Goal: Information Seeking & Learning: Learn about a topic

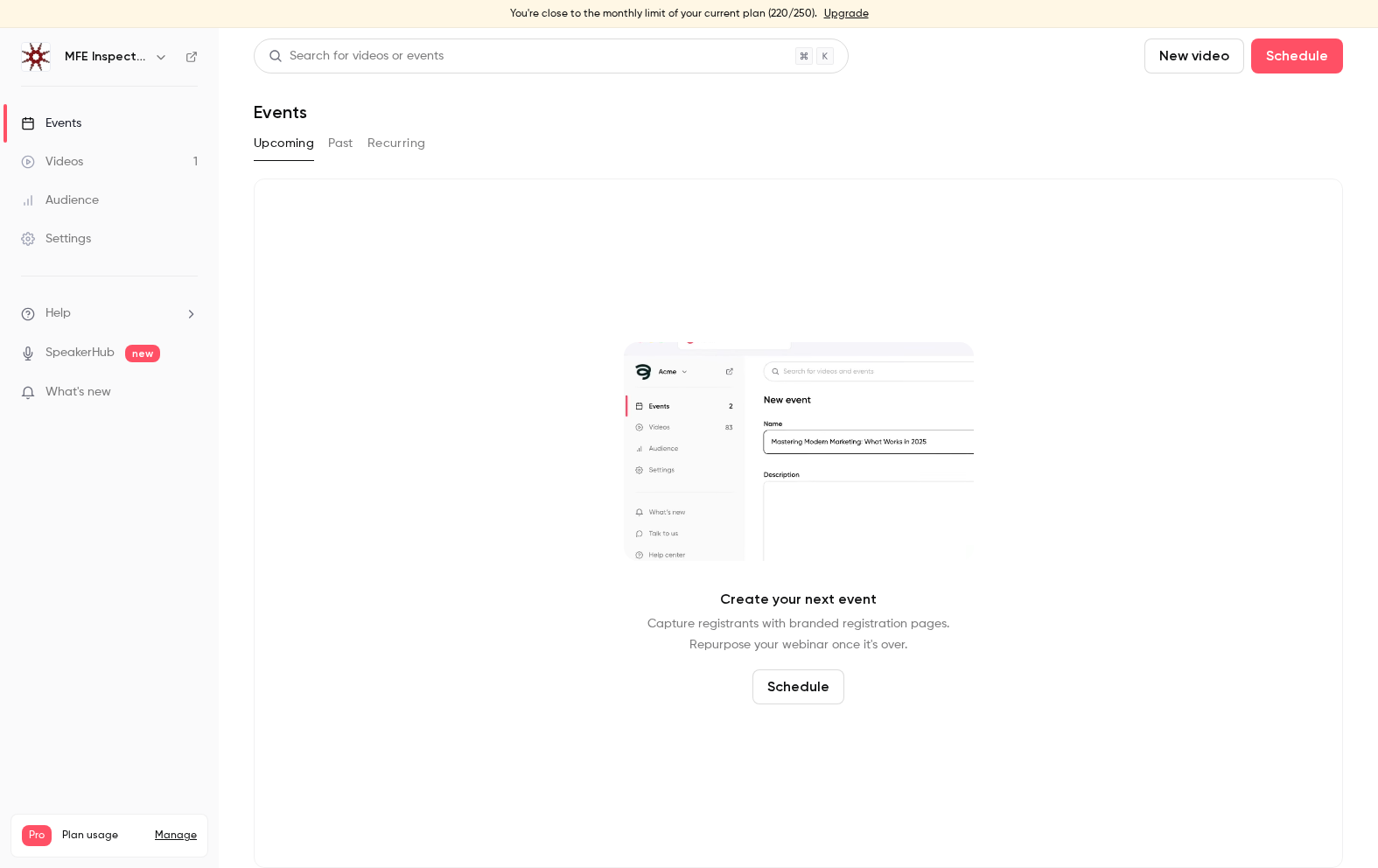
click at [347, 136] on button "Past" at bounding box center [341, 143] width 26 height 28
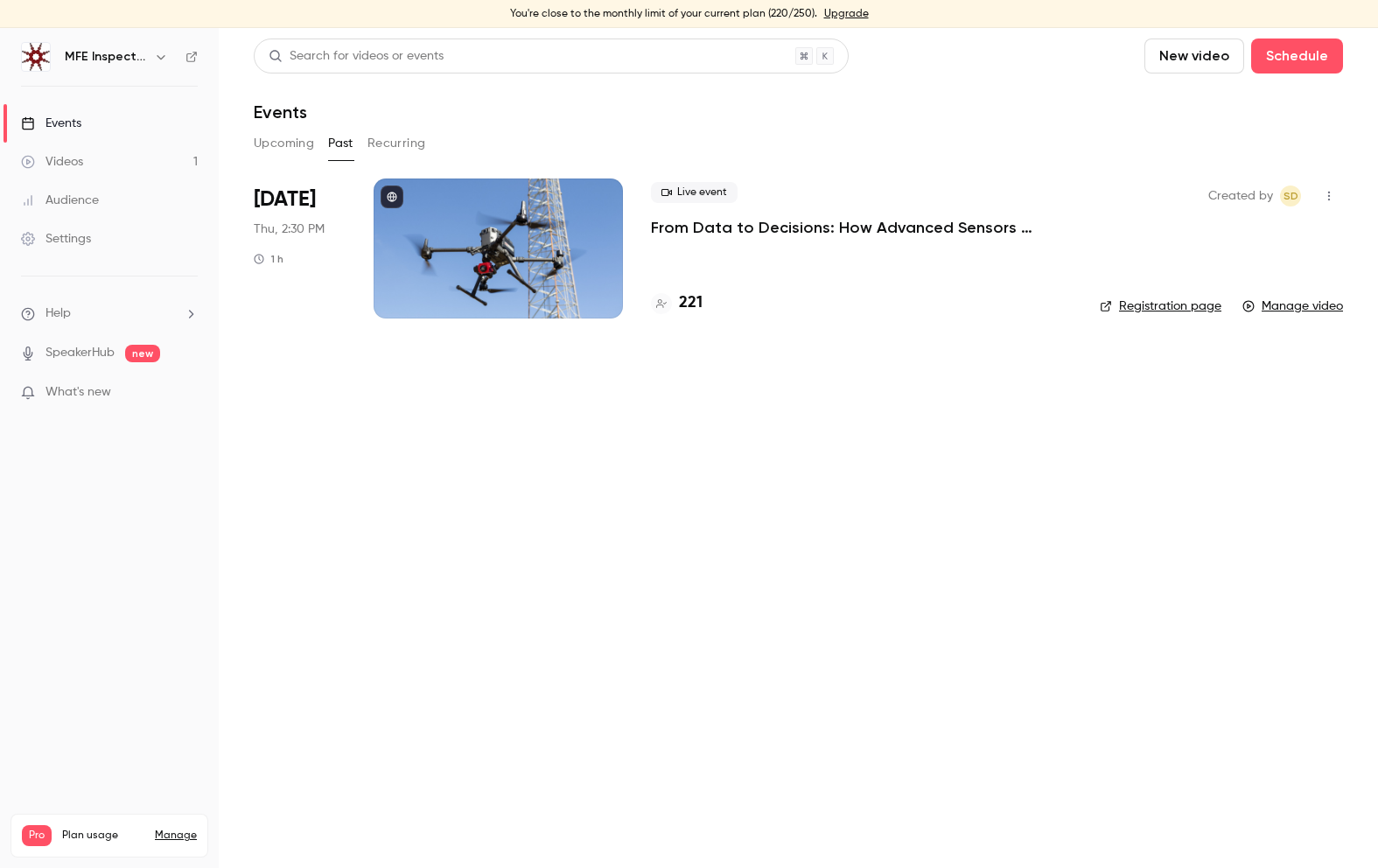
click at [545, 224] on div at bounding box center [498, 248] width 249 height 140
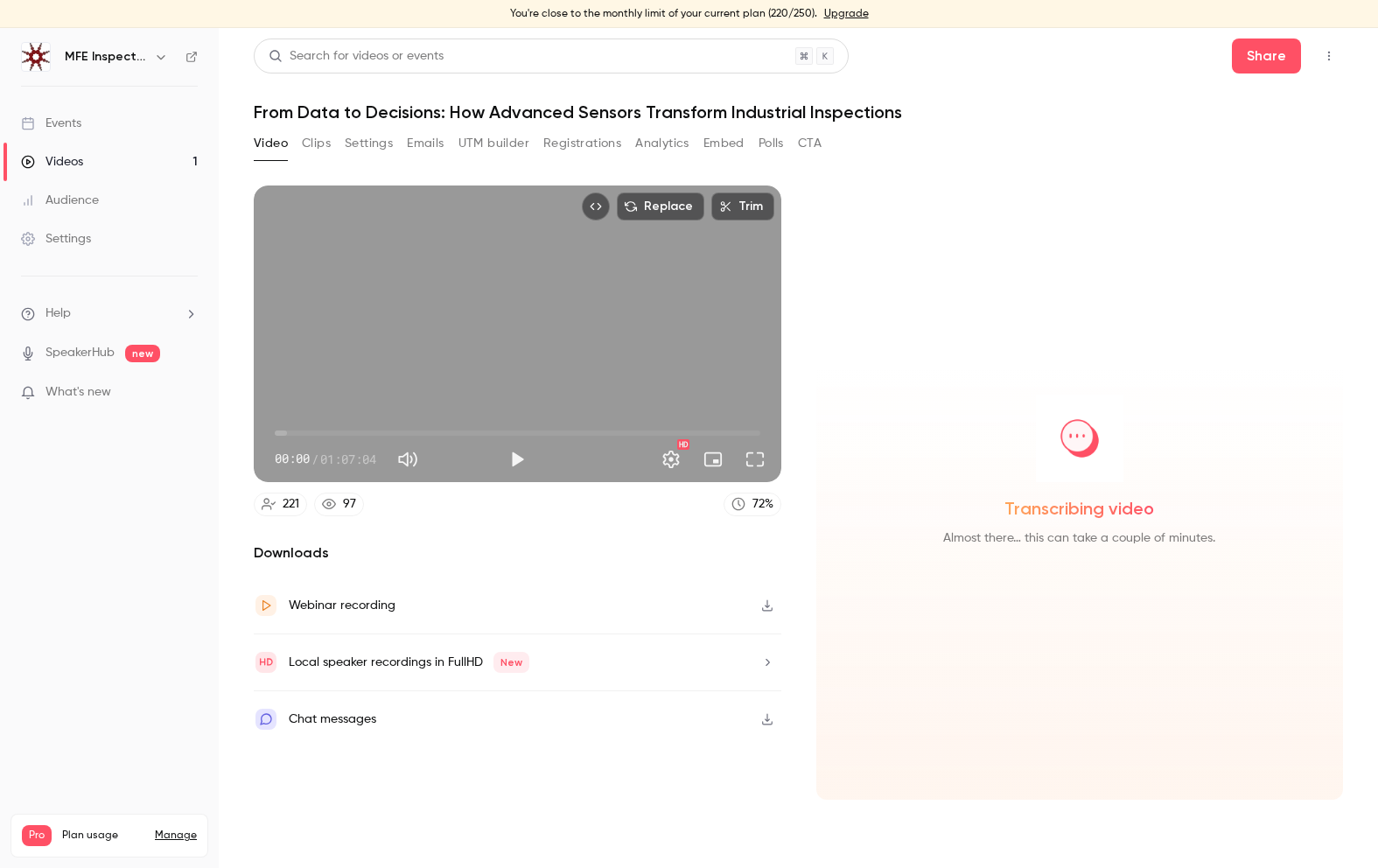
click at [666, 136] on button "Analytics" at bounding box center [662, 143] width 54 height 28
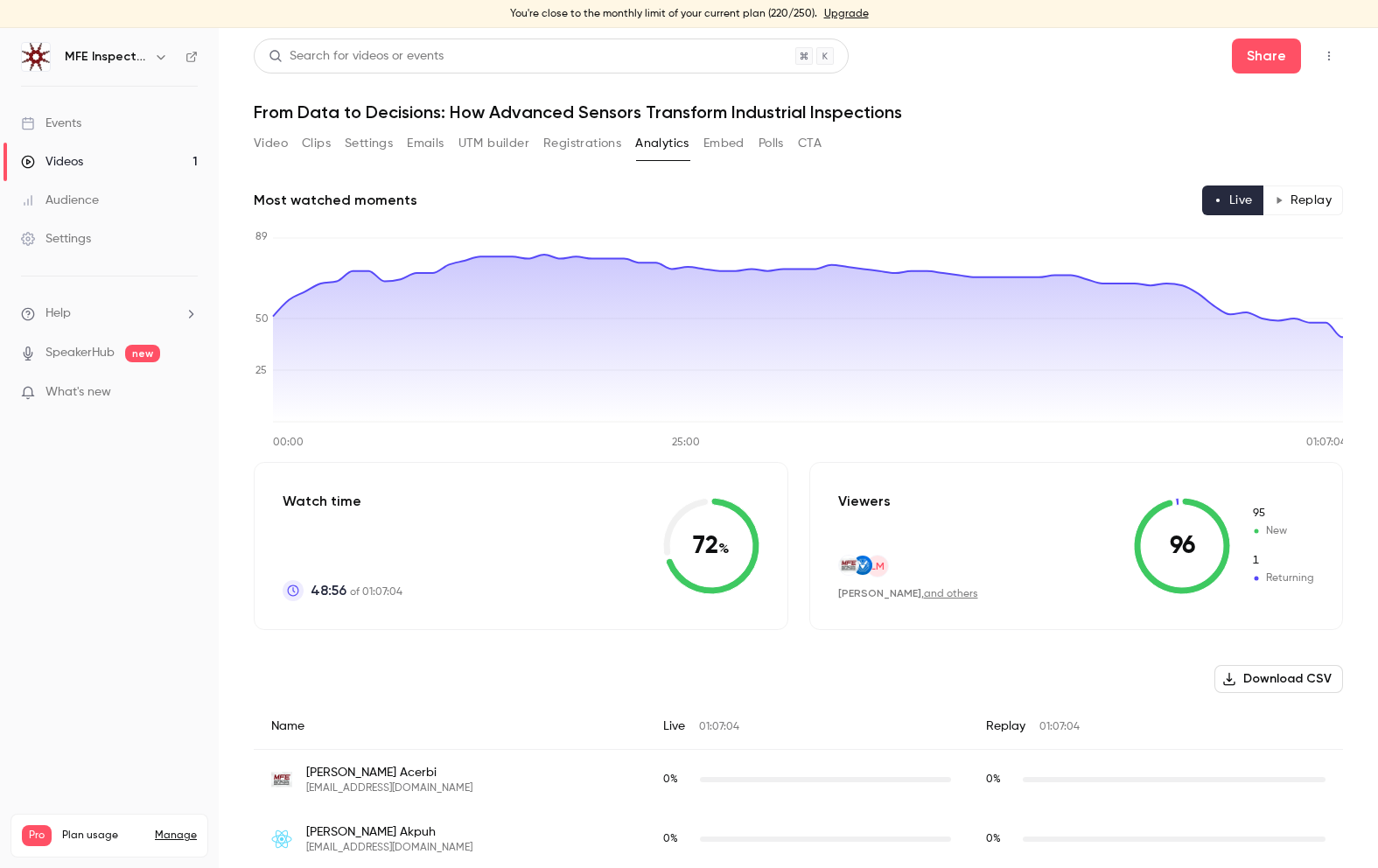
click at [771, 148] on button "Polls" at bounding box center [771, 143] width 26 height 28
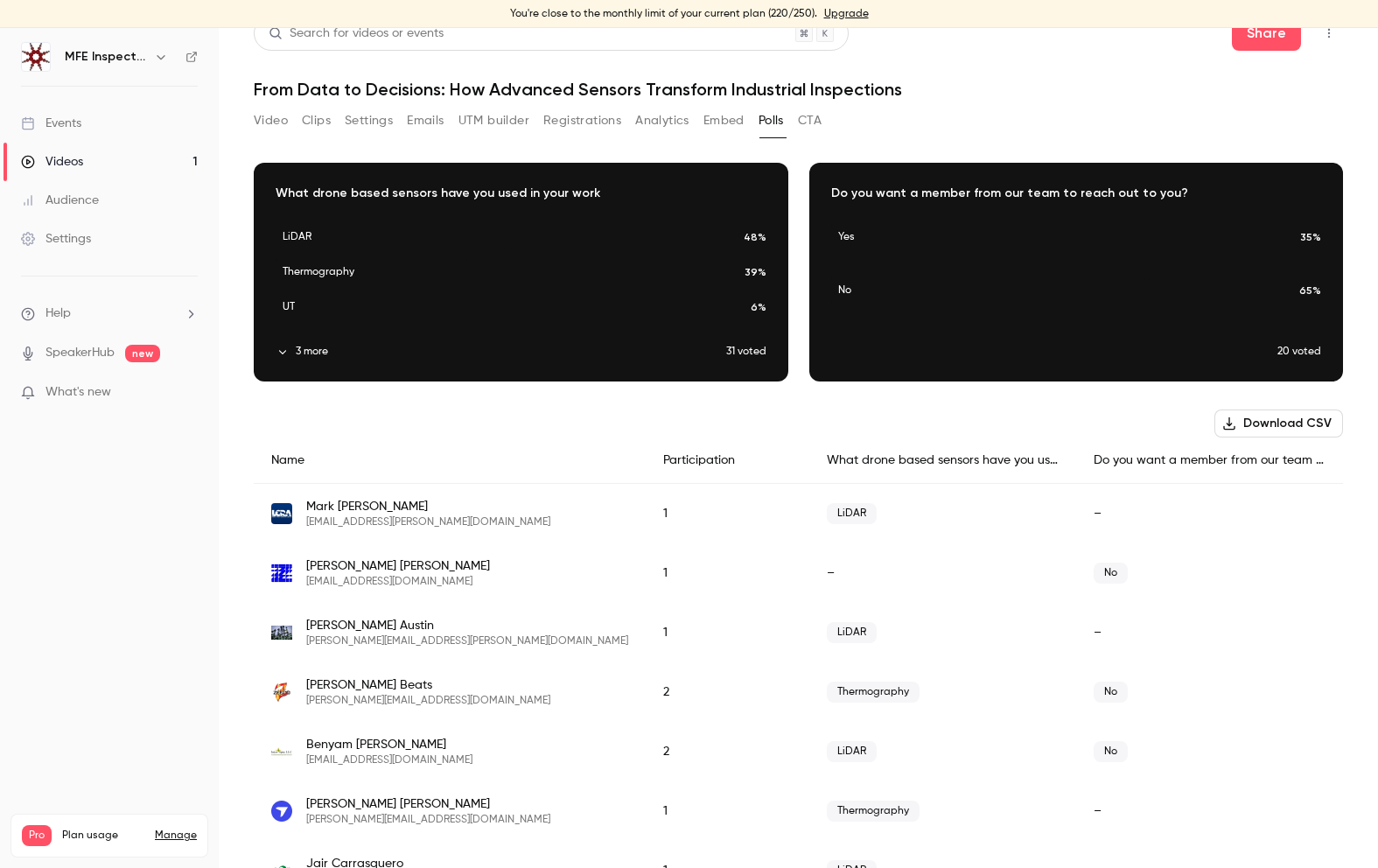
scroll to position [15, 0]
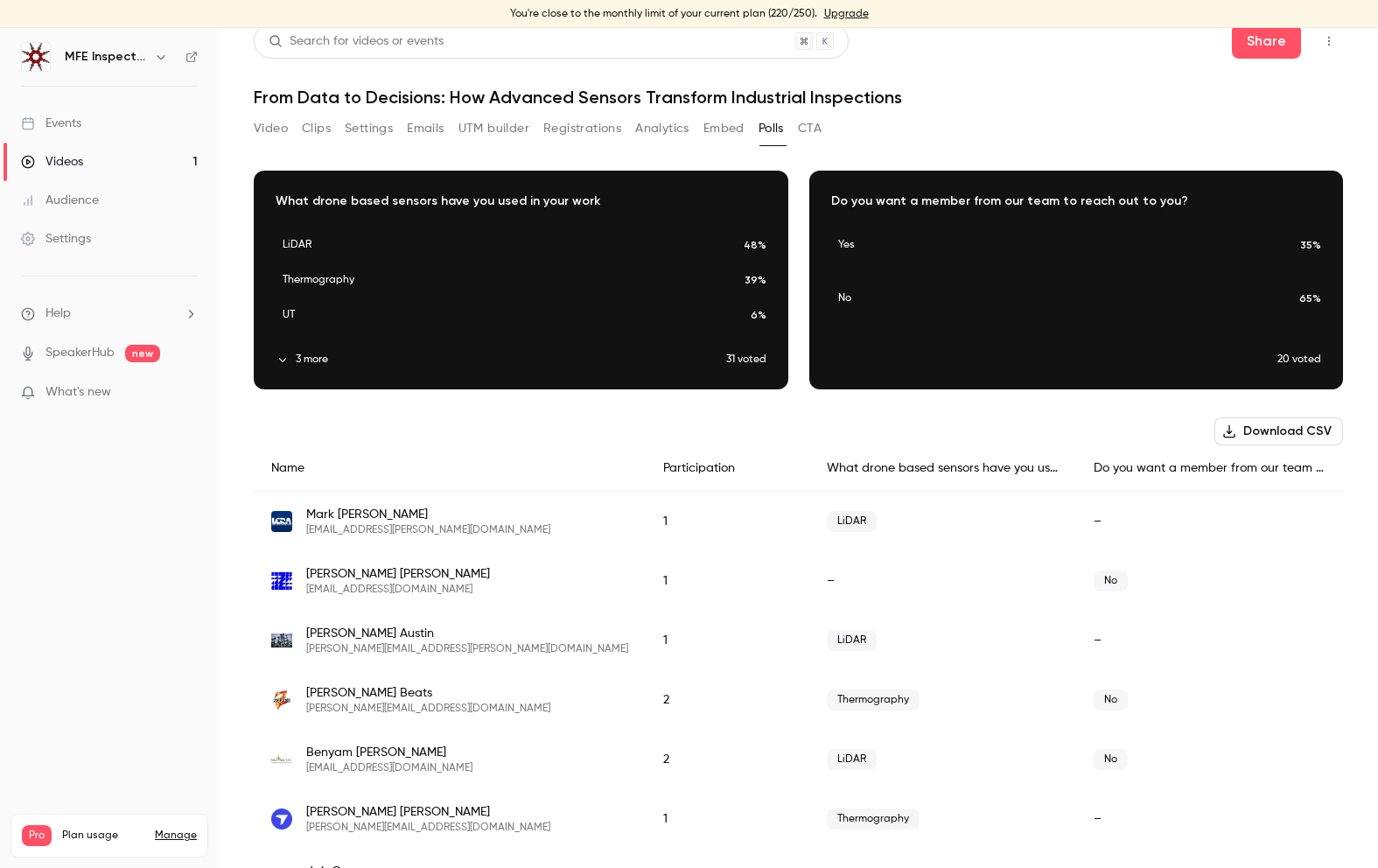
click at [939, 353] on div "Download image" at bounding box center [1076, 280] width 533 height 217
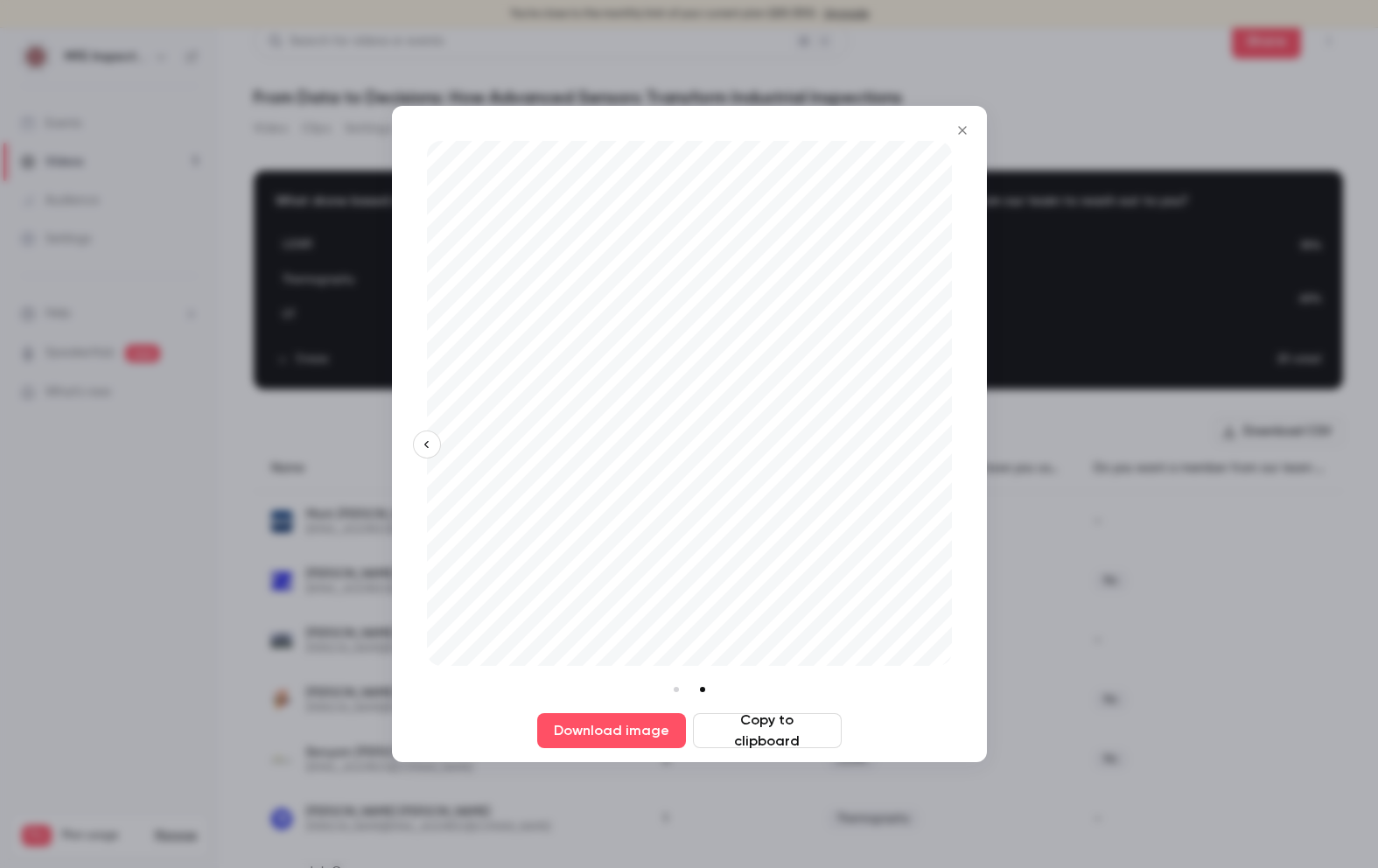
click at [963, 130] on icon "Close" at bounding box center [963, 130] width 8 height 8
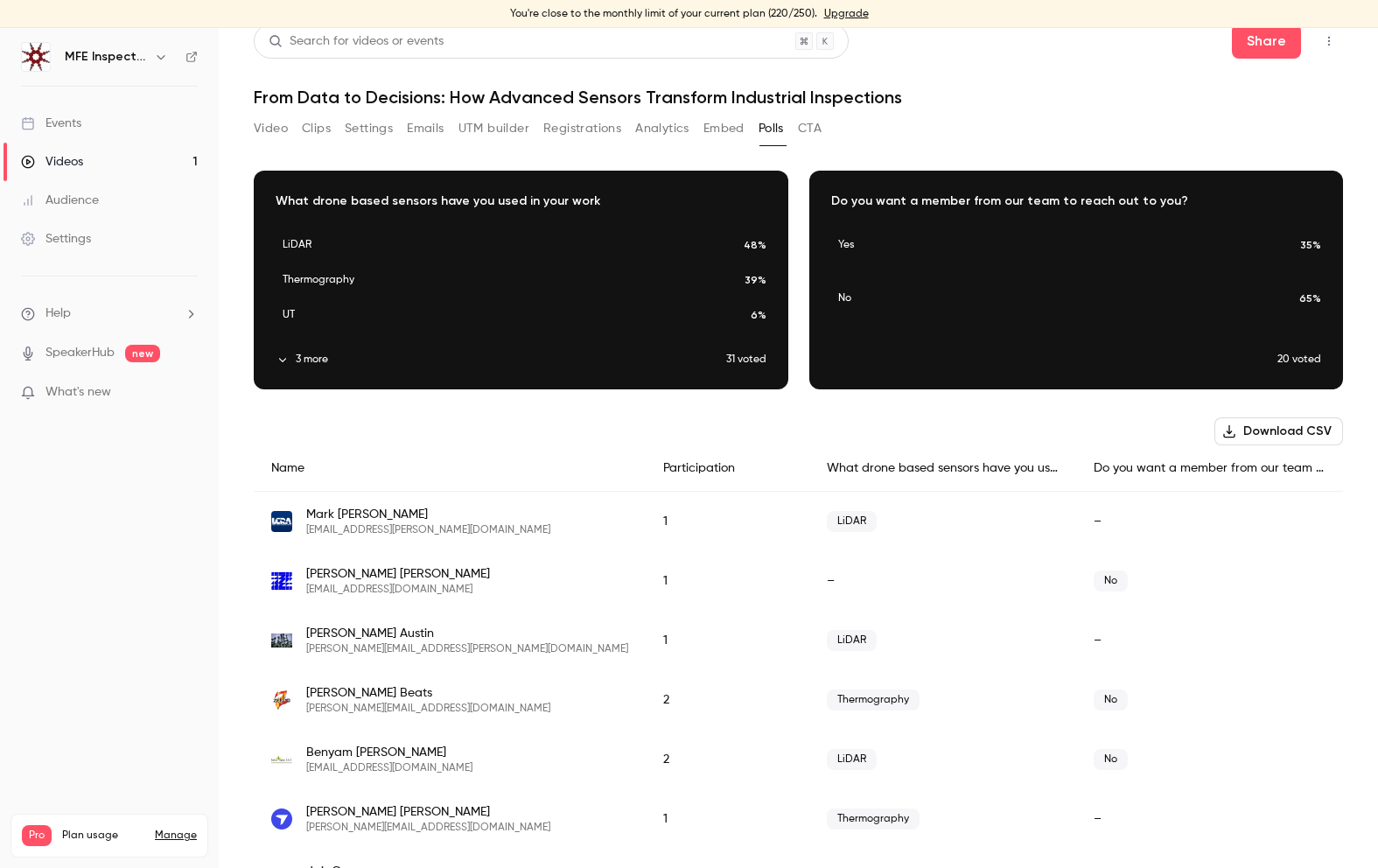
click at [1036, 295] on p "Download image" at bounding box center [1076, 298] width 100 height 19
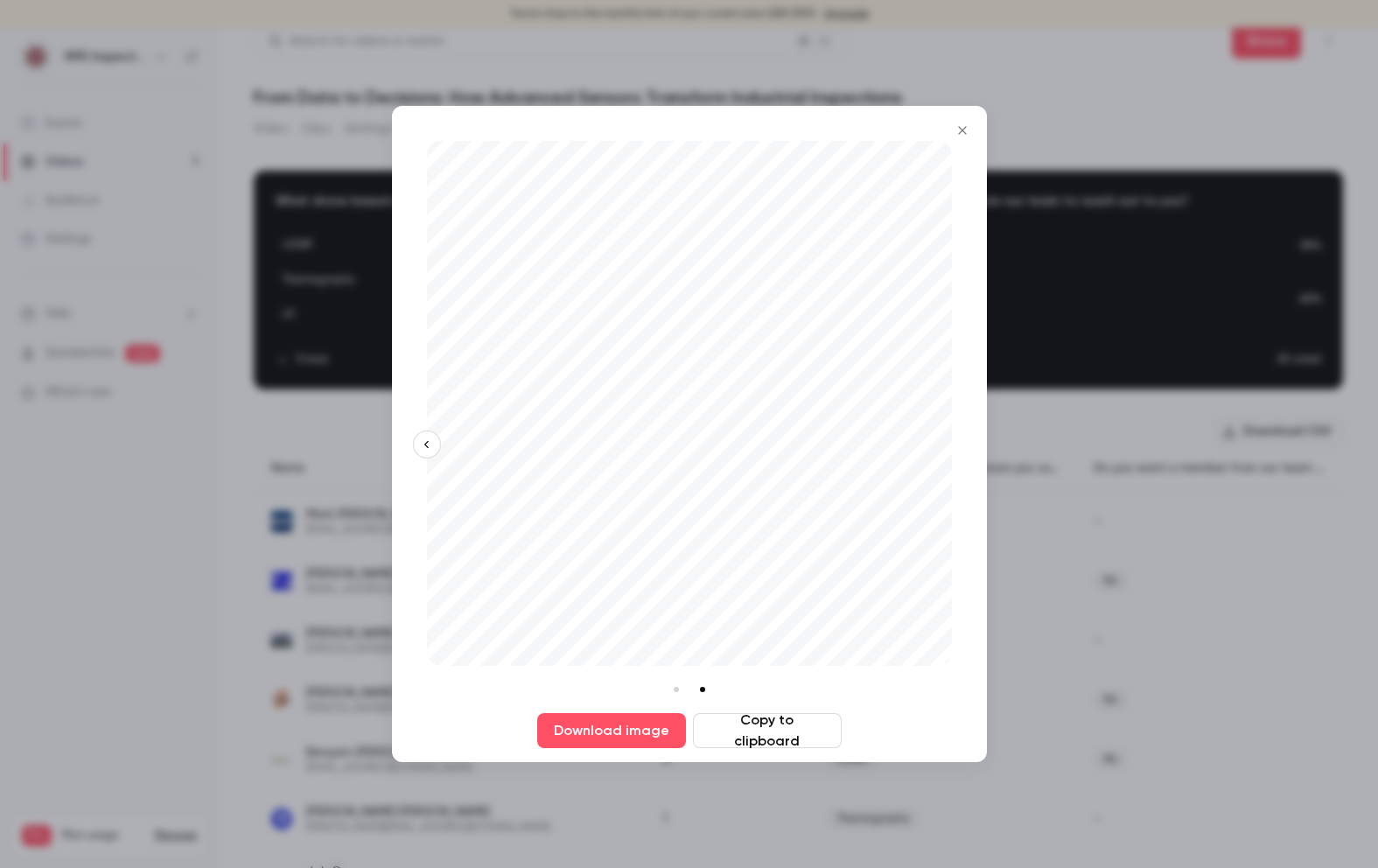
click at [1094, 475] on div at bounding box center [689, 434] width 1378 height 868
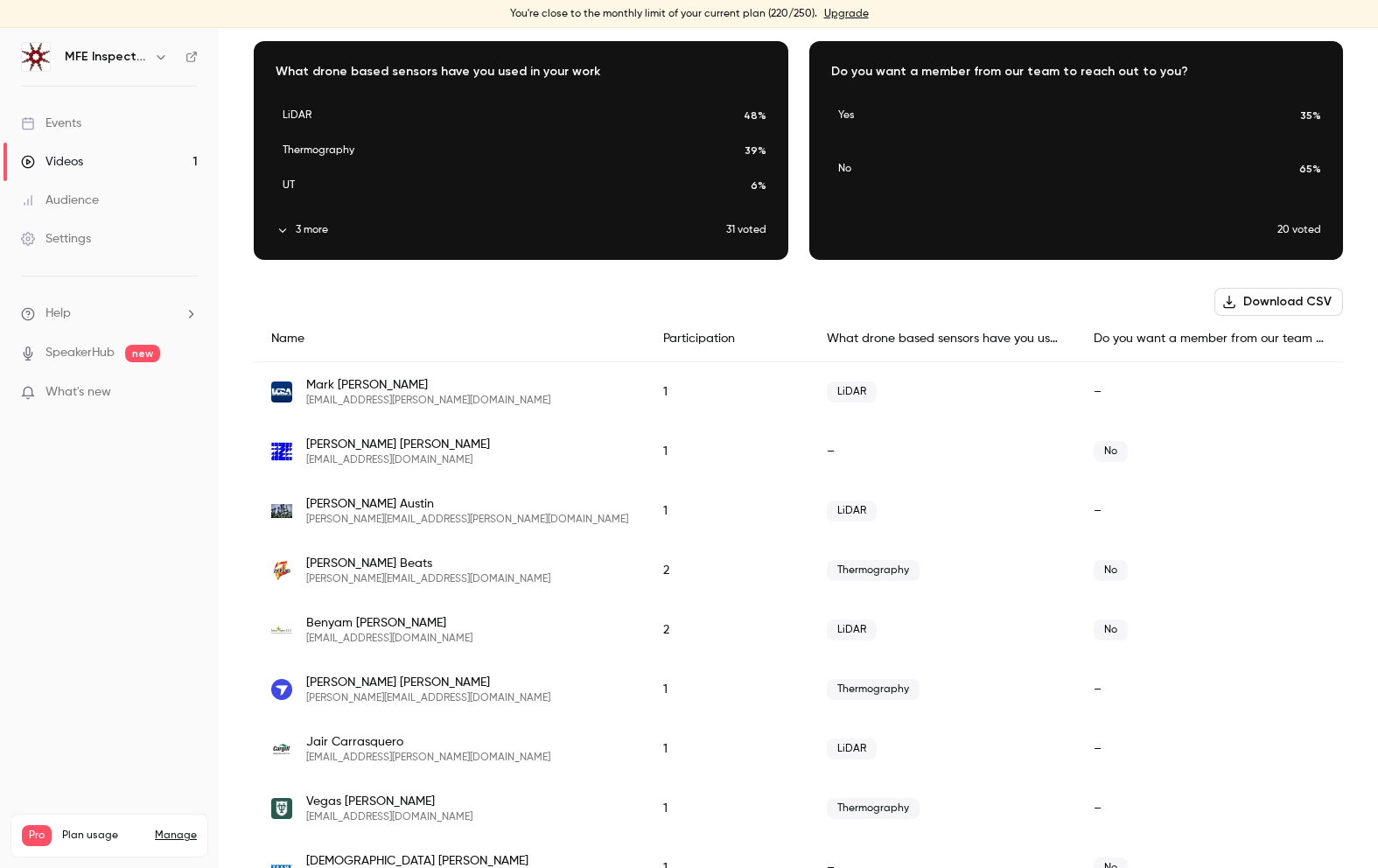
scroll to position [0, 0]
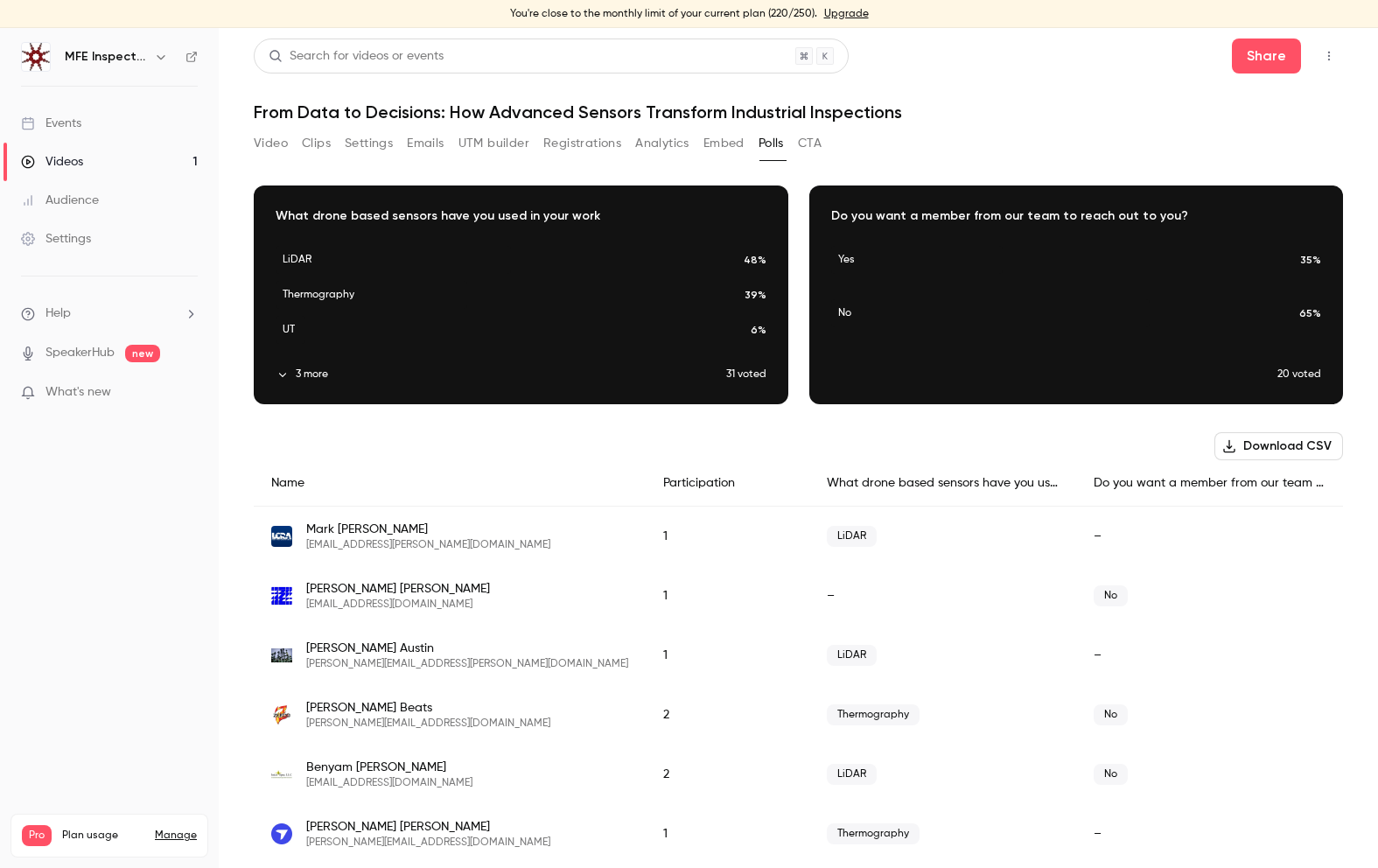
click at [1308, 450] on button "Download CSV" at bounding box center [1279, 446] width 129 height 28
click at [589, 141] on button "Registrations" at bounding box center [581, 143] width 78 height 28
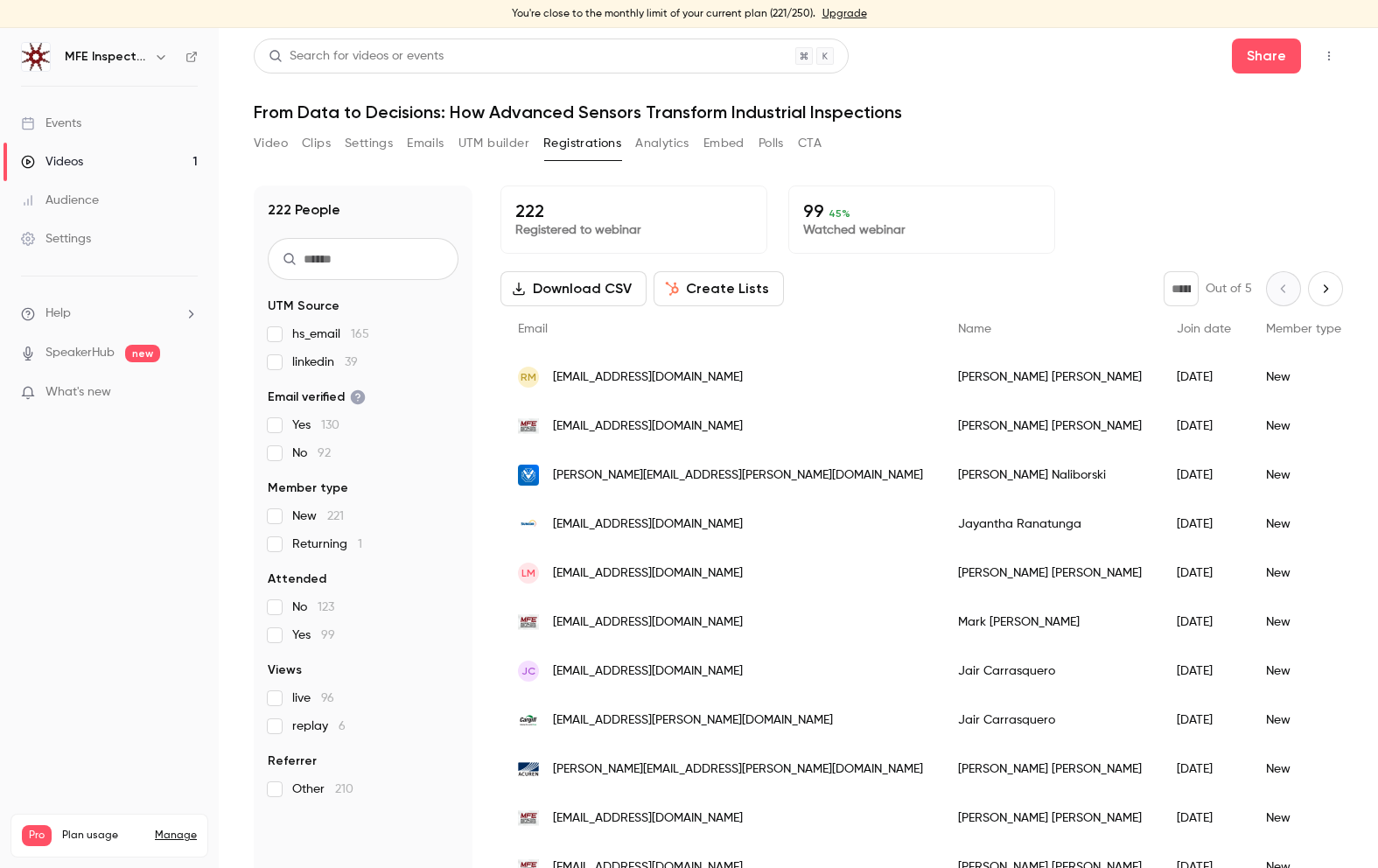
click at [59, 125] on div "Events" at bounding box center [50, 124] width 60 height 18
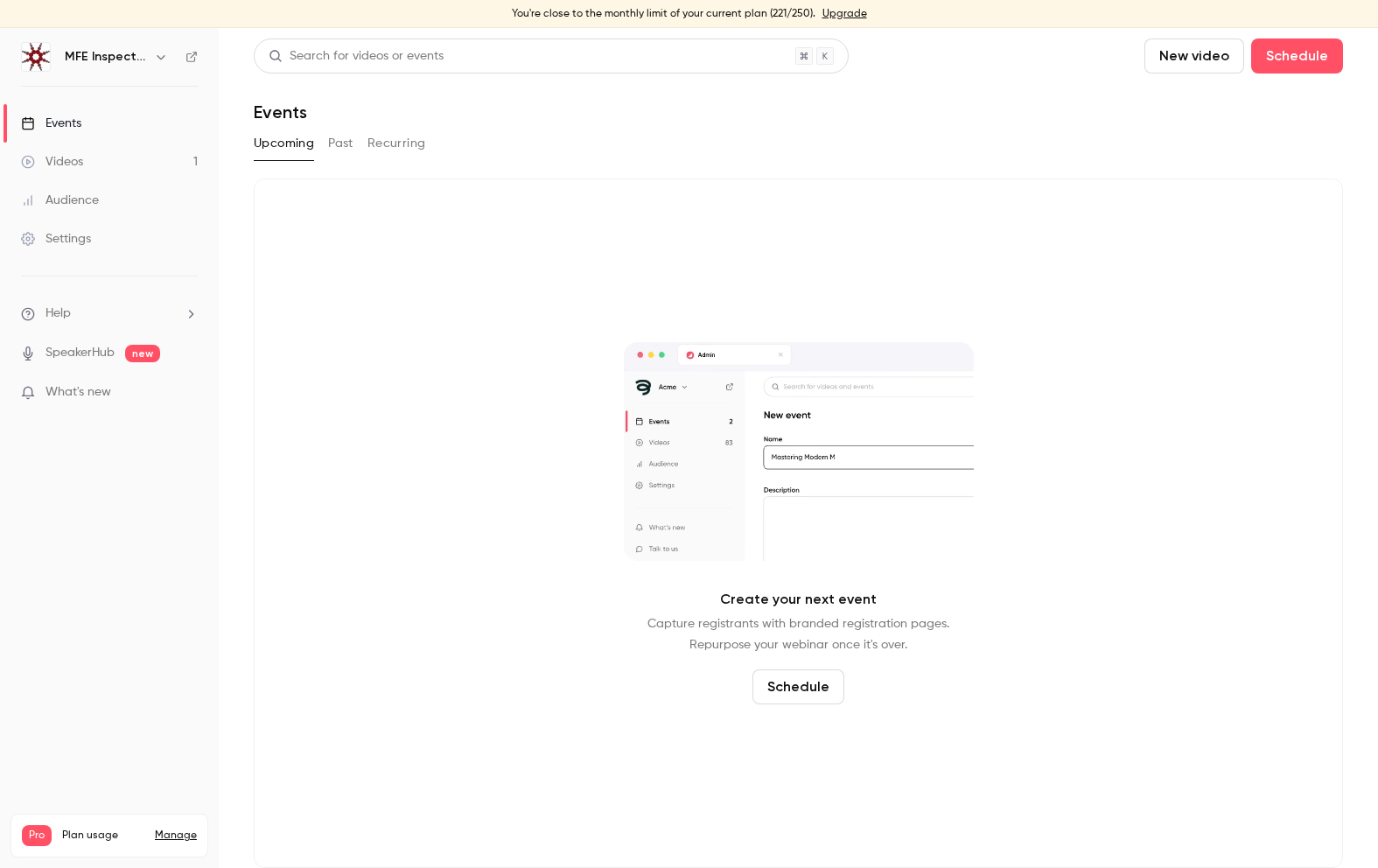
click at [342, 138] on button "Past" at bounding box center [341, 143] width 26 height 28
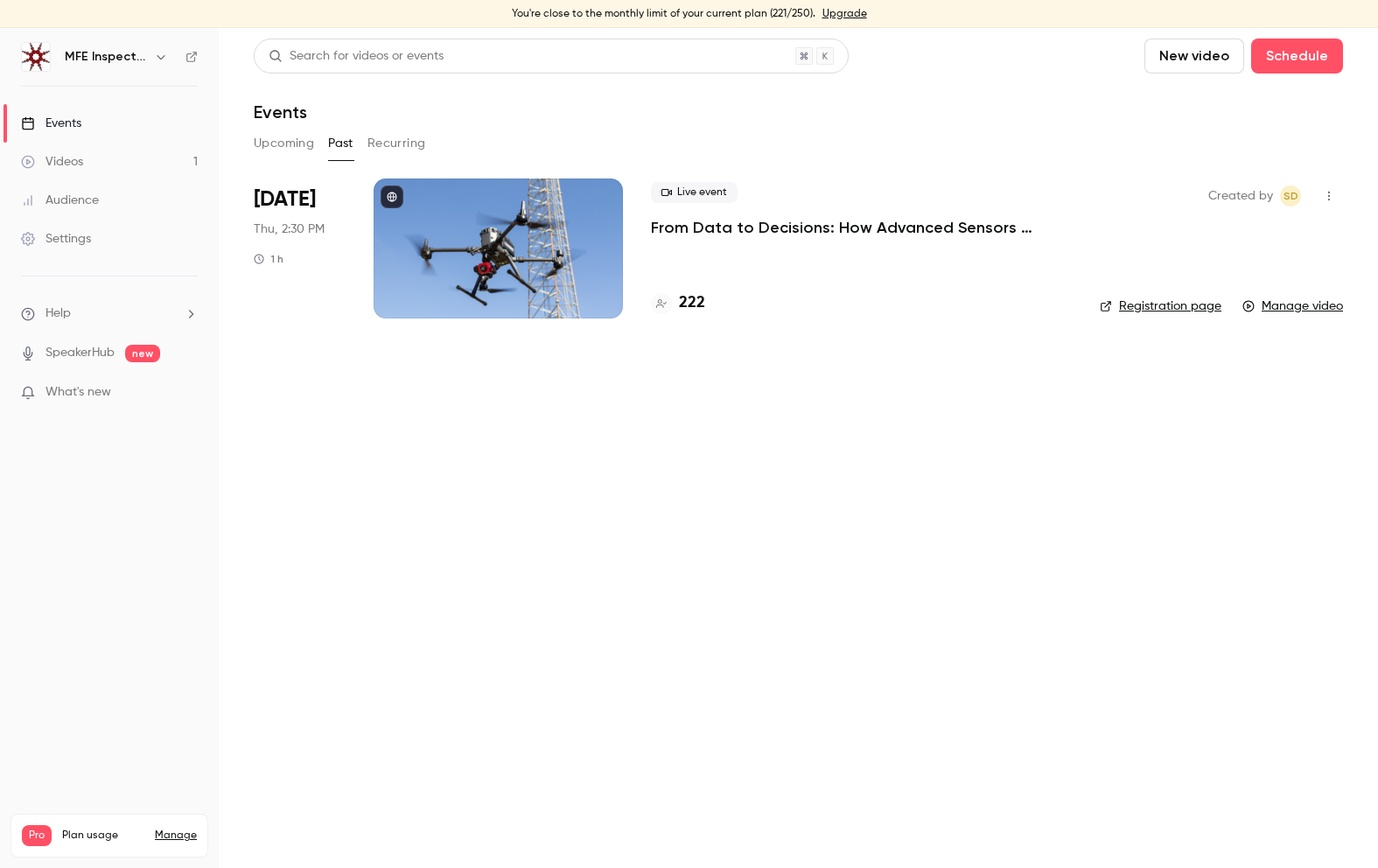
click at [1167, 303] on link "Registration page" at bounding box center [1161, 306] width 122 height 18
